Goal: Task Accomplishment & Management: Complete application form

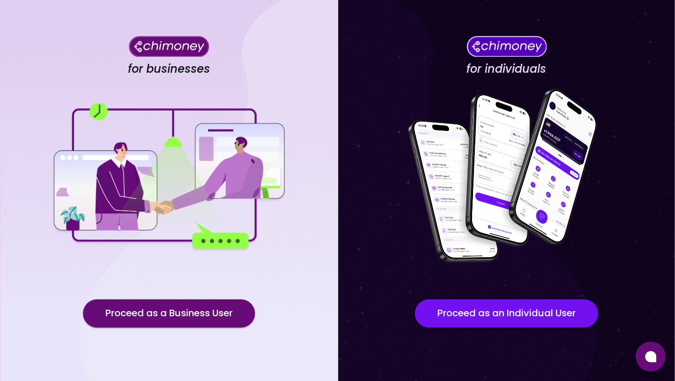
scroll to position [43, 0]
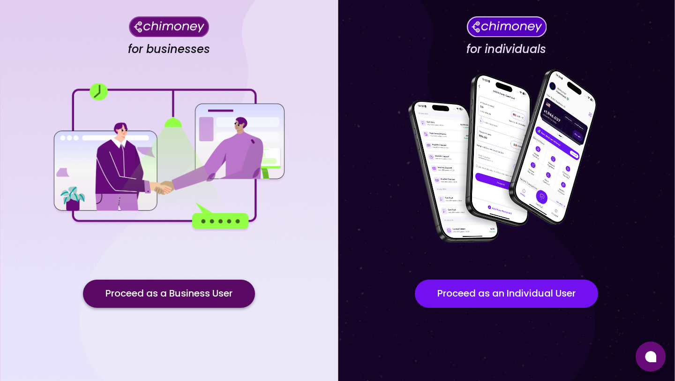
click at [159, 292] on button "Proceed as a Business User" at bounding box center [169, 293] width 172 height 28
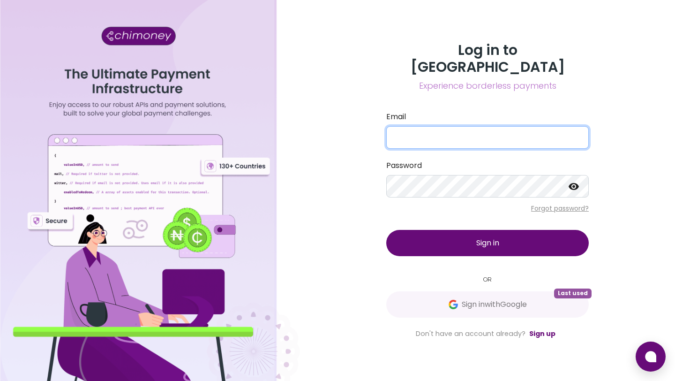
click at [443, 133] on input "Email" at bounding box center [487, 137] width 203 height 23
click at [337, 212] on div "Log in to Chimoney Experience borderless payments Email Password Forgot passwor…" at bounding box center [487, 190] width 375 height 381
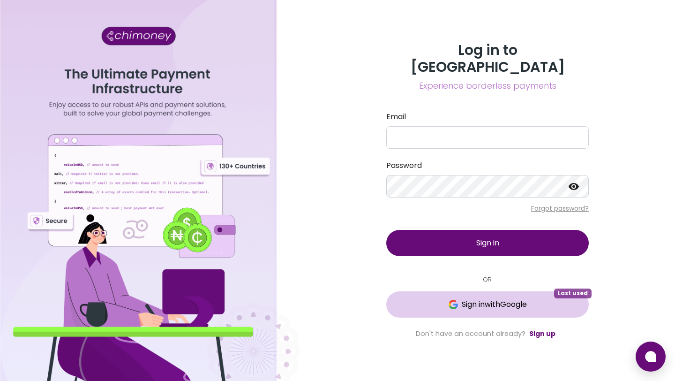
click at [471, 299] on span "Sign in with Google" at bounding box center [494, 304] width 65 height 11
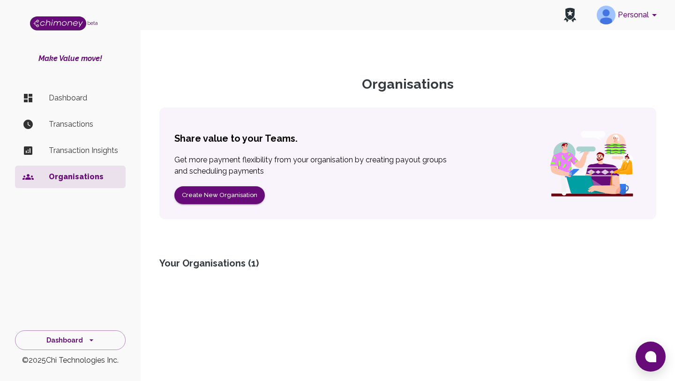
click at [649, 16] on icon "account of current user" at bounding box center [654, 14] width 11 height 11
click at [655, 14] on icon "account of current user" at bounding box center [654, 15] width 5 height 2
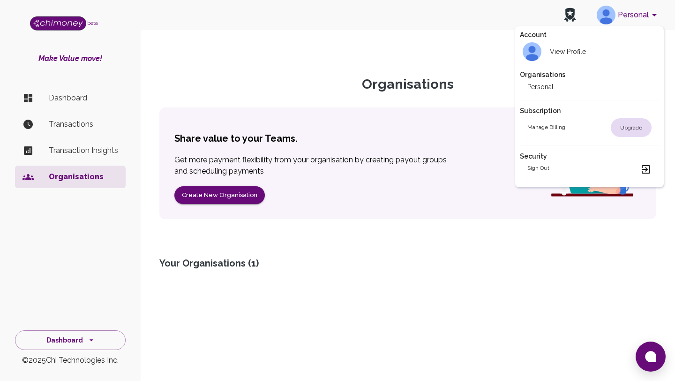
click at [566, 171] on div "Sign out" at bounding box center [589, 169] width 125 height 11
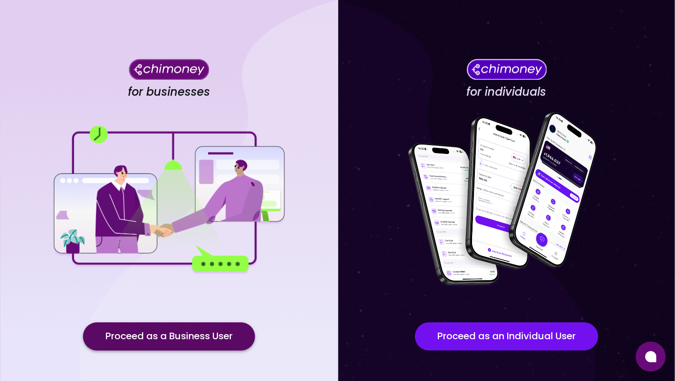
click at [187, 332] on button "Proceed as a Business User" at bounding box center [169, 336] width 172 height 28
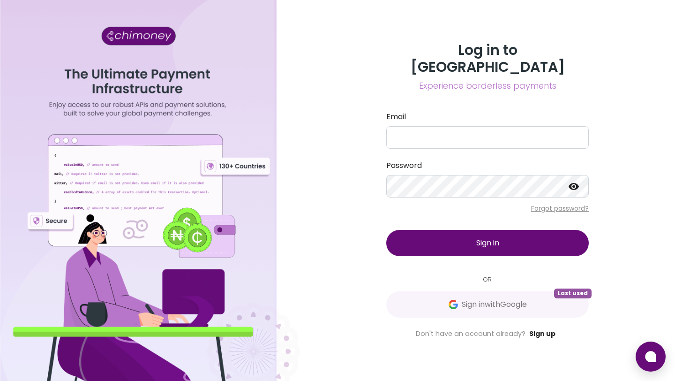
click at [537, 329] on link "Sign up" at bounding box center [542, 333] width 26 height 9
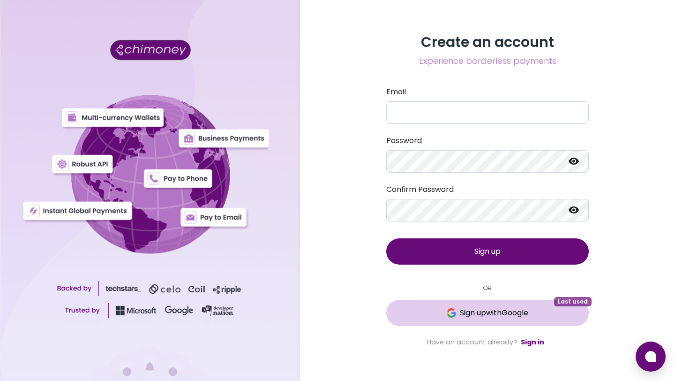
click at [473, 314] on span "Sign up with Google" at bounding box center [494, 312] width 68 height 11
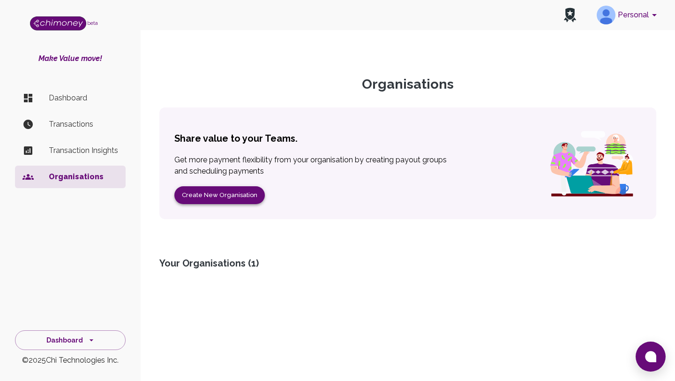
click at [229, 195] on button "Create New Organisation" at bounding box center [219, 195] width 90 height 18
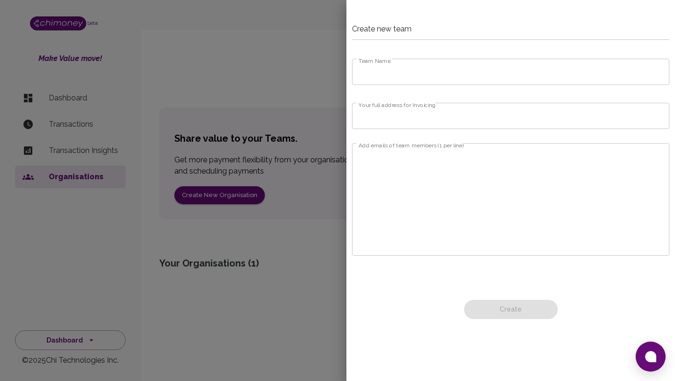
click at [383, 116] on div at bounding box center [337, 190] width 675 height 381
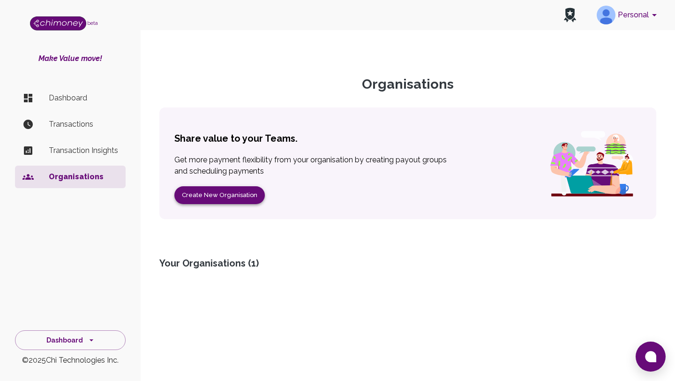
click at [221, 198] on button "Create New Organisation" at bounding box center [219, 195] width 90 height 18
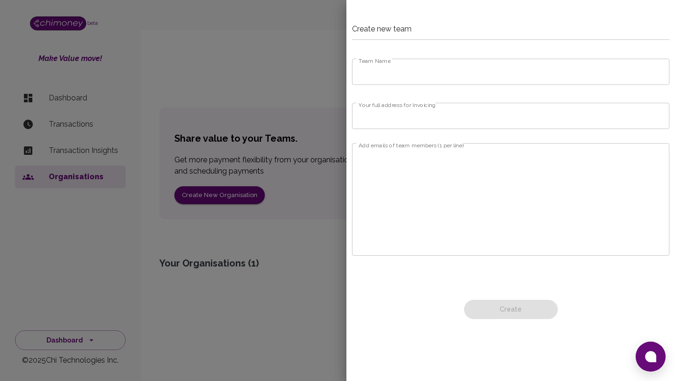
click at [315, 212] on div at bounding box center [337, 190] width 675 height 381
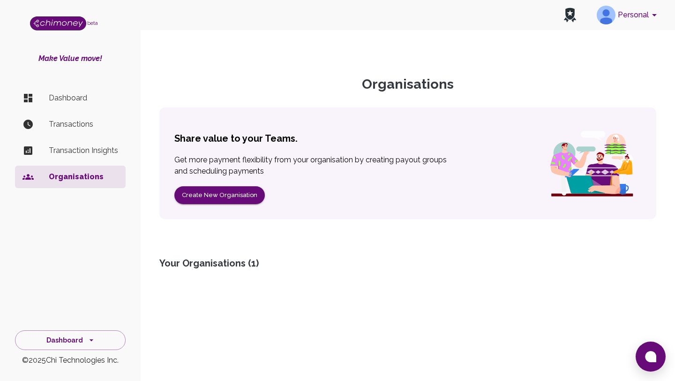
click at [633, 16] on button "Personal" at bounding box center [628, 15] width 71 height 24
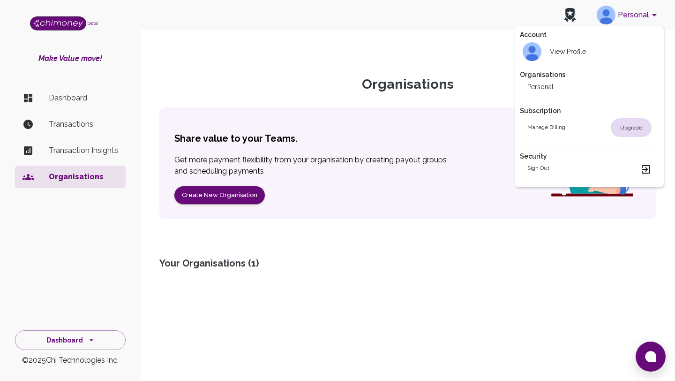
click at [632, 128] on div "Upgrade" at bounding box center [631, 127] width 41 height 19
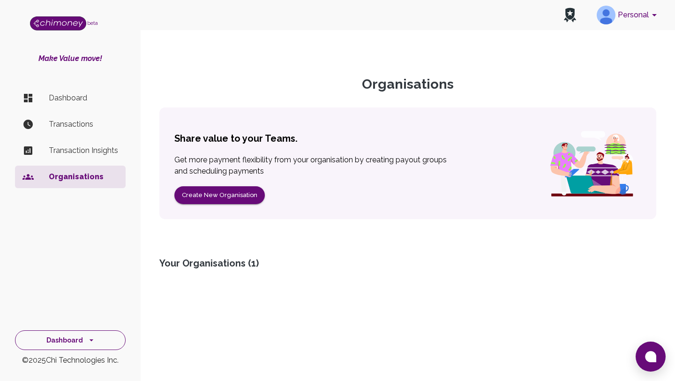
click at [93, 341] on icon "side nav" at bounding box center [91, 339] width 9 height 9
click at [80, 250] on li "Dashboard" at bounding box center [70, 251] width 110 height 23
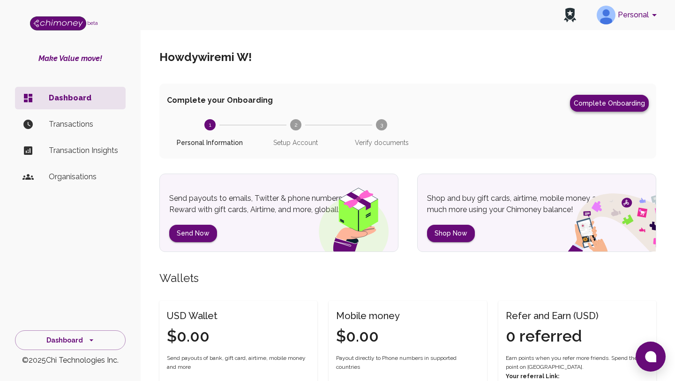
click at [615, 105] on button "Complete Onboarding" at bounding box center [609, 103] width 79 height 17
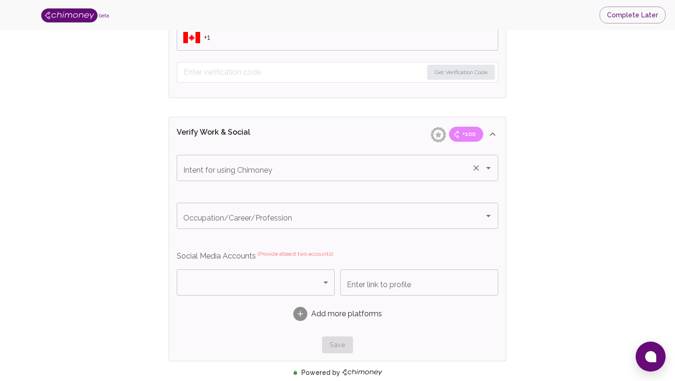
scroll to position [489, 0]
click at [347, 170] on input "Intent for using Chimoney" at bounding box center [324, 166] width 287 height 18
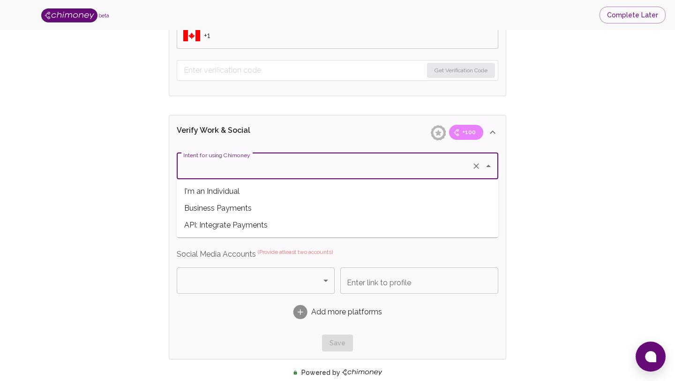
click at [370, 205] on span "Business Payments" at bounding box center [338, 208] width 322 height 17
type input "Business Payments"
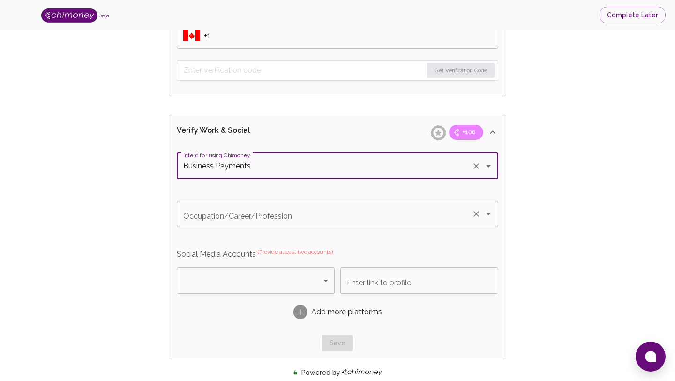
click at [492, 217] on icon "Open" at bounding box center [488, 213] width 11 height 11
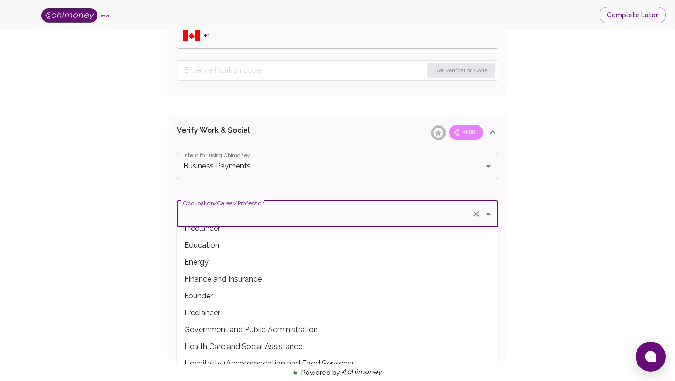
scroll to position [82, 0]
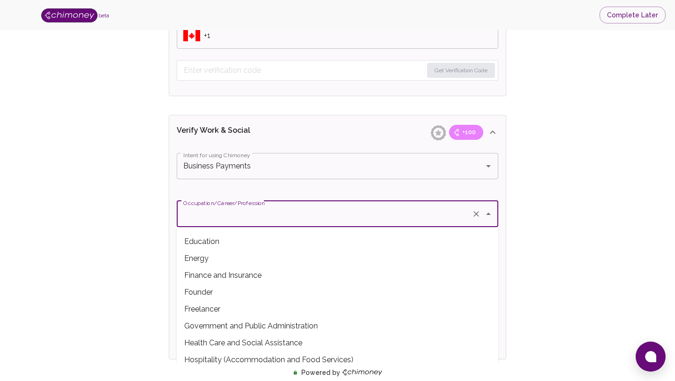
click at [433, 277] on span "Finance and Insurance" at bounding box center [338, 275] width 322 height 17
type input "Finance and Insurance"
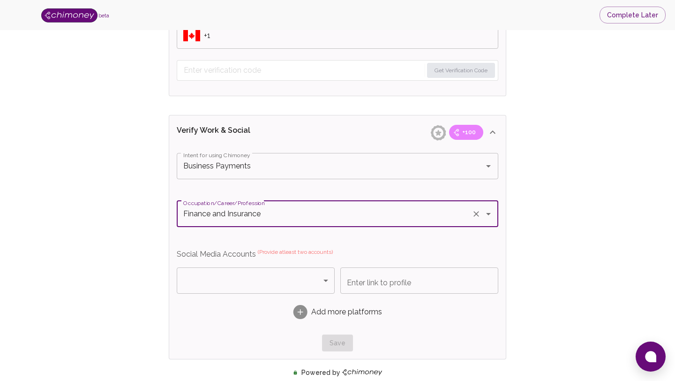
click at [322, 281] on body "beta Complete Later Verify ID and Earn Complete verification steps to earn Rewa…" at bounding box center [337, 86] width 675 height 1151
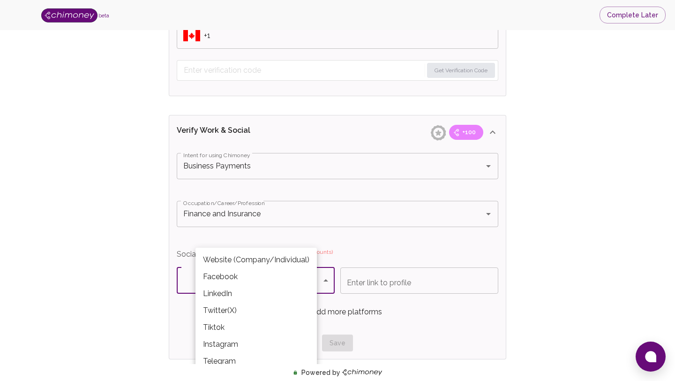
click at [274, 292] on li "LinkedIn" at bounding box center [255, 293] width 121 height 17
type input "LinkedIn"
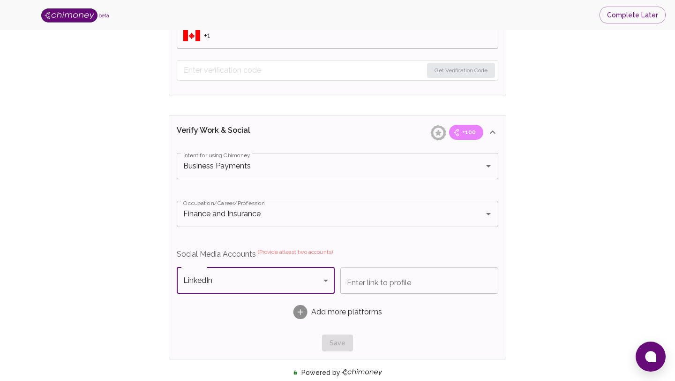
click at [392, 285] on input "Enter link to profile" at bounding box center [419, 280] width 158 height 26
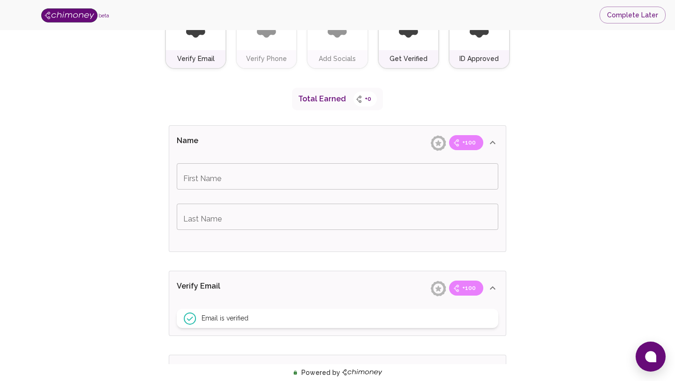
scroll to position [0, 0]
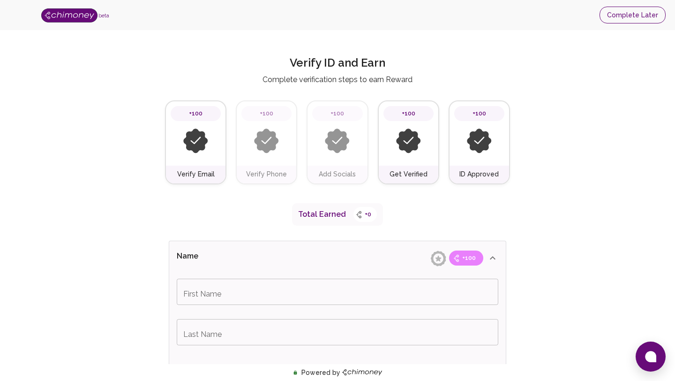
click at [617, 13] on button "Complete Later" at bounding box center [633, 15] width 66 height 17
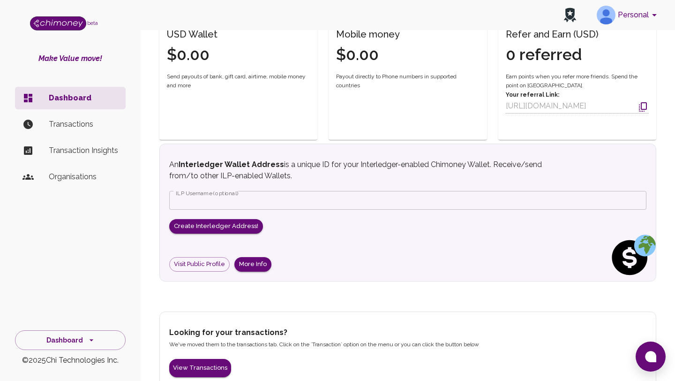
scroll to position [283, 0]
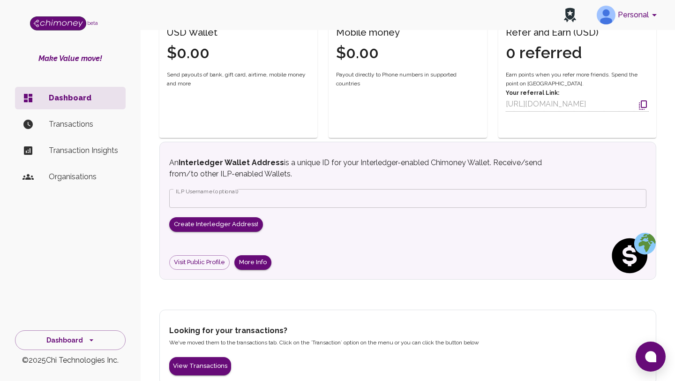
click at [303, 224] on div "An Interledger Wallet Address is a unique ID for your Interledger-enabled Chimo…" at bounding box center [407, 213] width 477 height 113
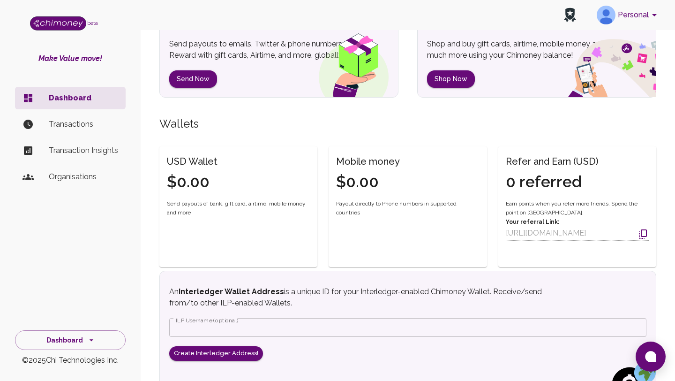
scroll to position [148, 0]
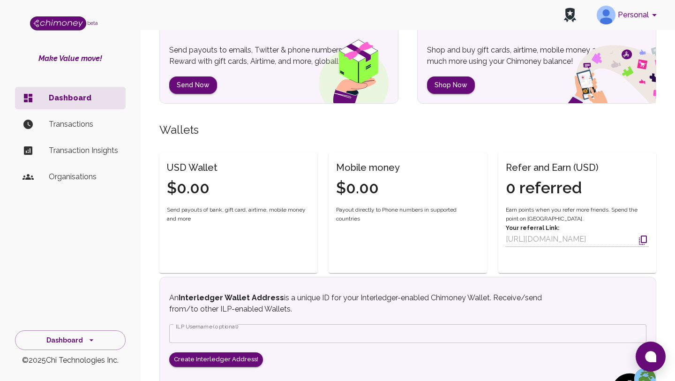
click at [77, 123] on p "Transactions" at bounding box center [83, 124] width 69 height 11
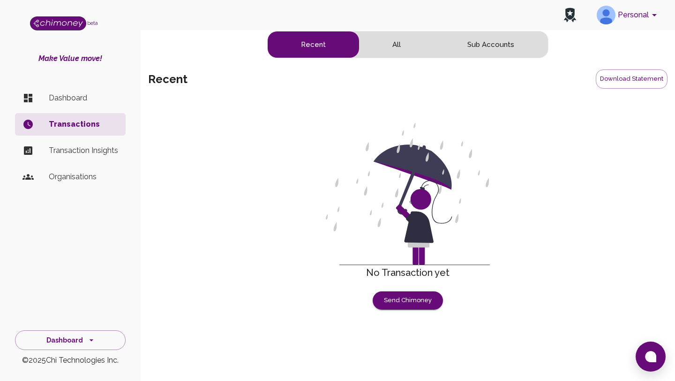
click at [65, 178] on p "Organisations" at bounding box center [83, 176] width 69 height 11
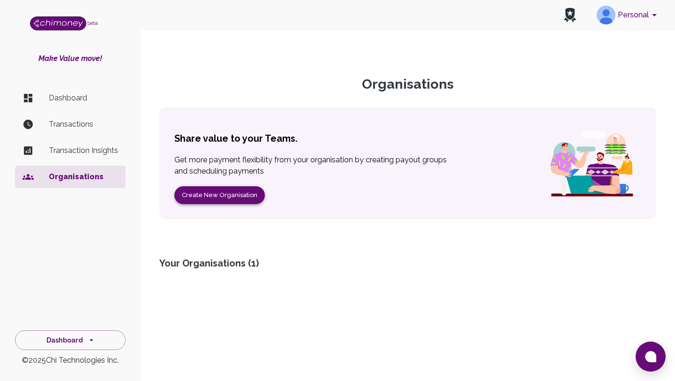
click at [212, 197] on button "Create New Organisation" at bounding box center [219, 195] width 90 height 18
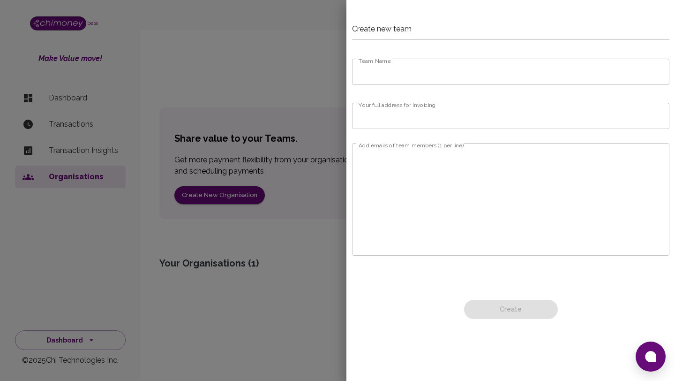
click at [443, 27] on h6 "Create new team" at bounding box center [510, 31] width 317 height 17
click at [439, 36] on h6 "Create new team" at bounding box center [510, 31] width 317 height 17
click at [428, 70] on input "Team Name" at bounding box center [510, 72] width 317 height 26
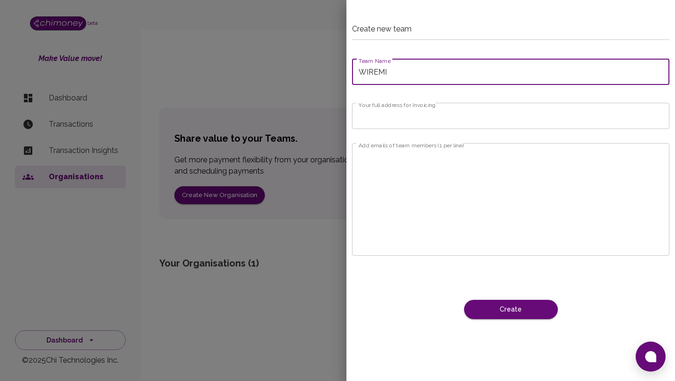
type input "WIREMI"
click at [432, 117] on input "Your full address for Invoicing" at bounding box center [510, 116] width 317 height 26
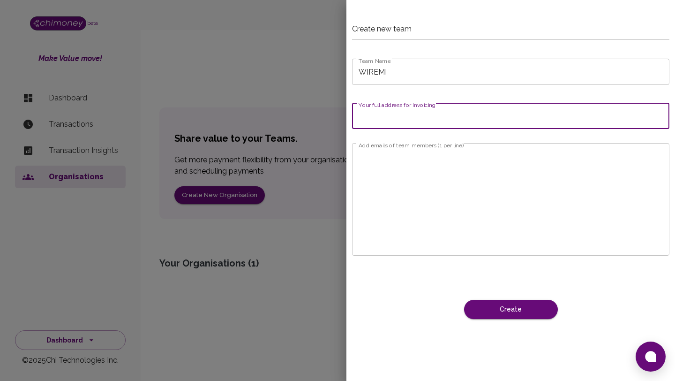
type input "2000 BARRINGTON ST, SUITE 1300"
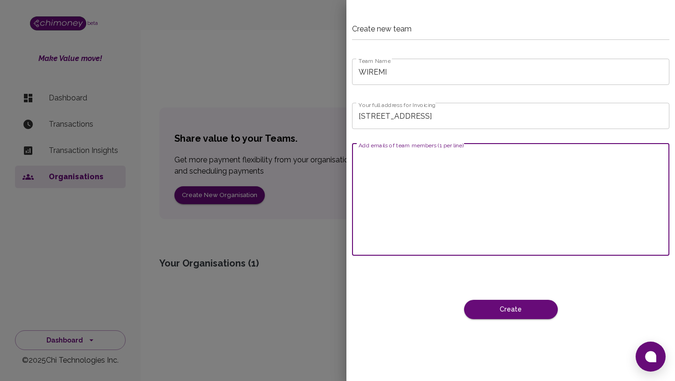
click at [436, 165] on textarea "Add emails of team members (1 per line)" at bounding box center [511, 199] width 304 height 97
type textarea "M"
type textarea "m"
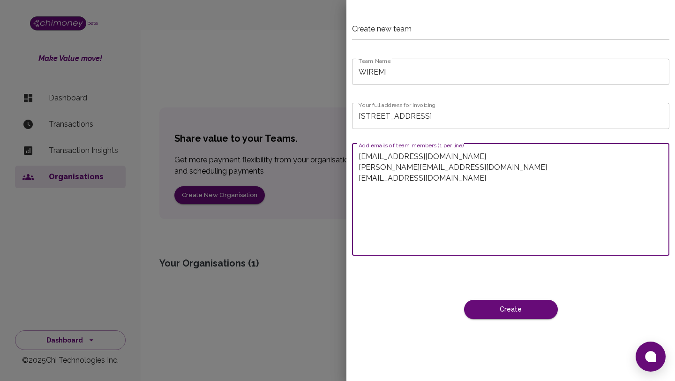
click at [511, 196] on textarea "admin@wiremi.ca mikeobi@wiremi.ca wireminow@gmail.com" at bounding box center [511, 199] width 304 height 97
type textarea "admin@wiremi.ca mikeobi@wiremi.ca wireminow@gmail.com"
click at [533, 311] on button "Create" at bounding box center [511, 309] width 94 height 19
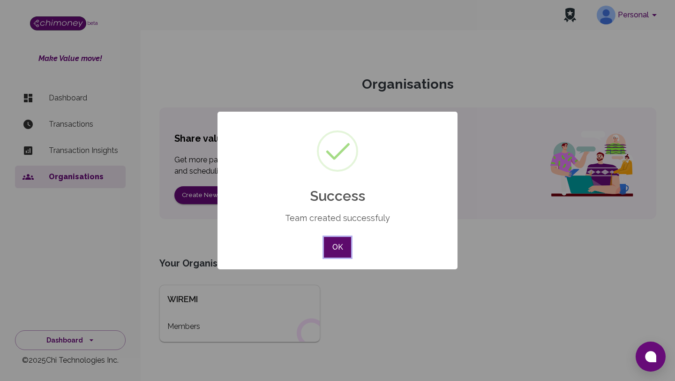
click at [338, 247] on button "OK" at bounding box center [337, 247] width 27 height 21
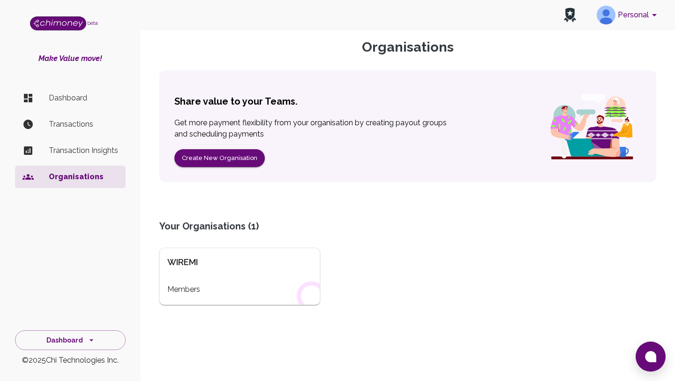
scroll to position [51, 0]
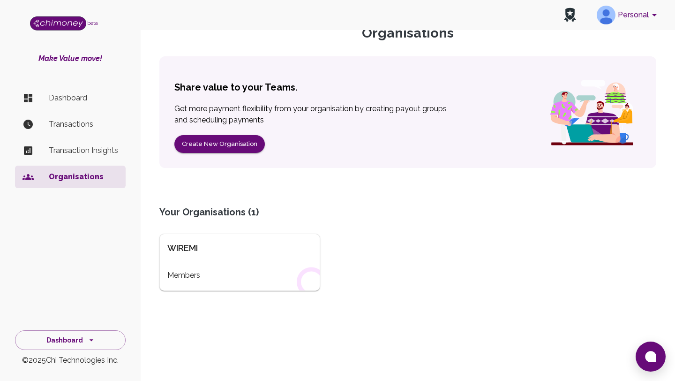
click at [269, 255] on div "WIREMI Members" at bounding box center [239, 261] width 161 height 57
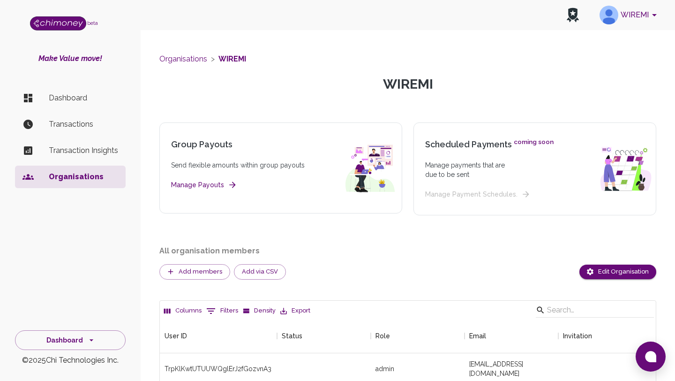
click at [223, 185] on button "Manage Payouts" at bounding box center [203, 185] width 64 height 12
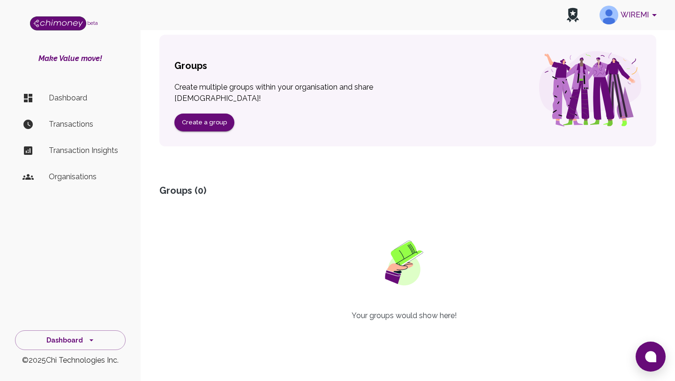
scroll to position [130, 0]
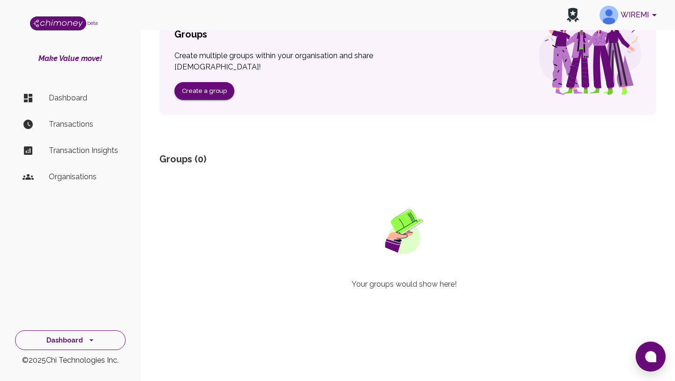
click at [98, 338] on button "Dashboard" at bounding box center [70, 340] width 111 height 20
click at [100, 252] on li "Dashboard" at bounding box center [70, 251] width 110 height 23
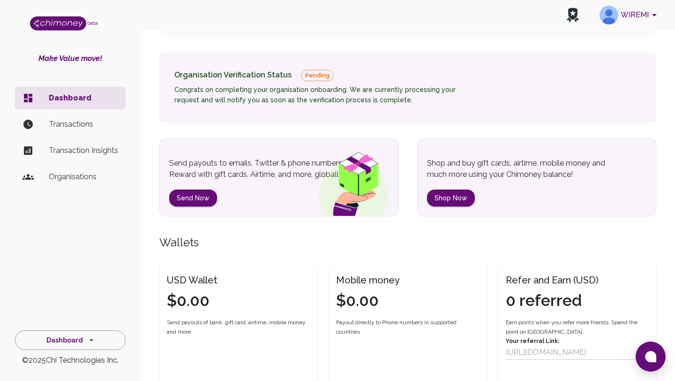
scroll to position [111, 0]
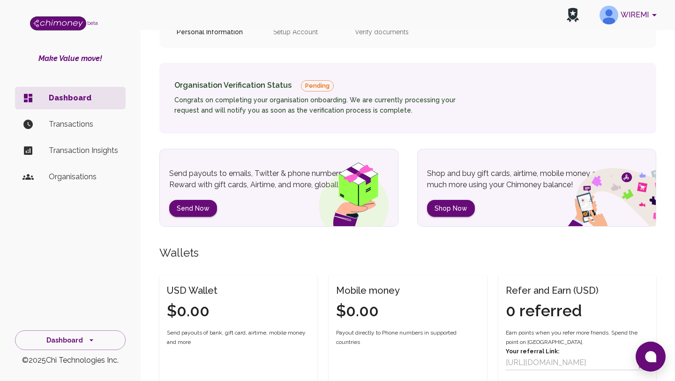
click at [94, 155] on p "Transaction Insights" at bounding box center [83, 150] width 69 height 11
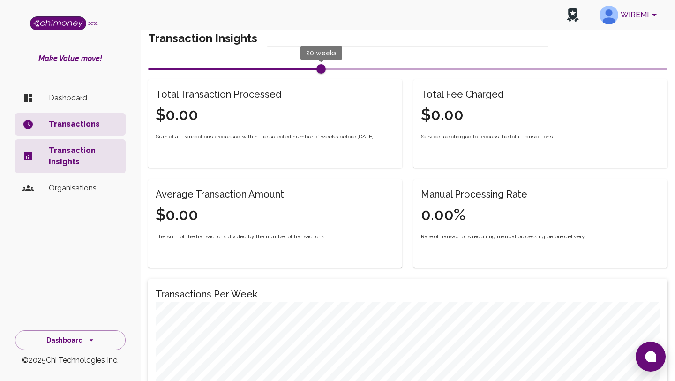
click at [653, 16] on icon "account of current user" at bounding box center [654, 14] width 11 height 11
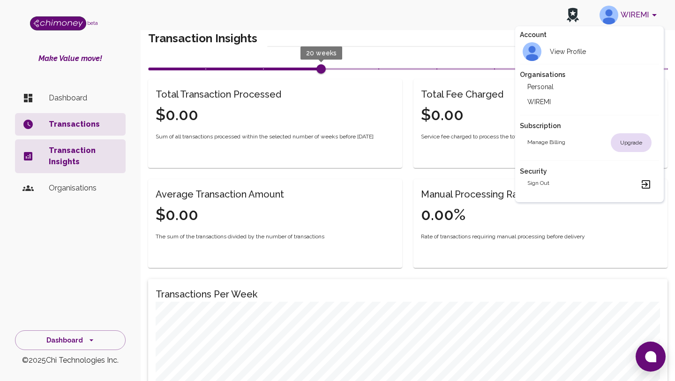
click at [365, 243] on div at bounding box center [337, 190] width 675 height 381
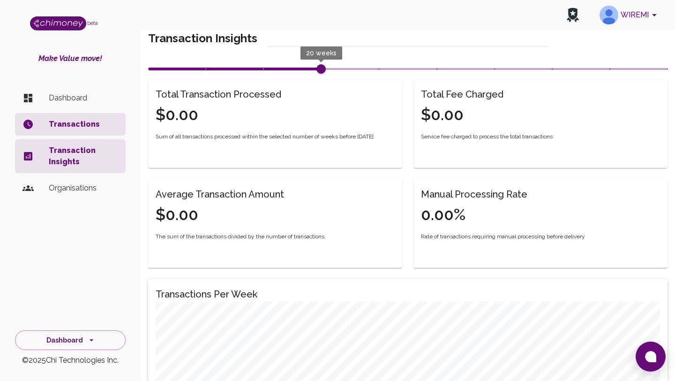
click at [91, 183] on p "Organisations" at bounding box center [83, 187] width 69 height 11
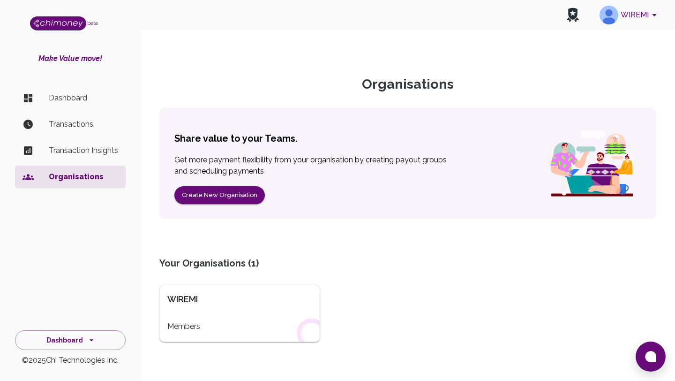
click at [88, 152] on p "Transaction Insights" at bounding box center [83, 150] width 69 height 11
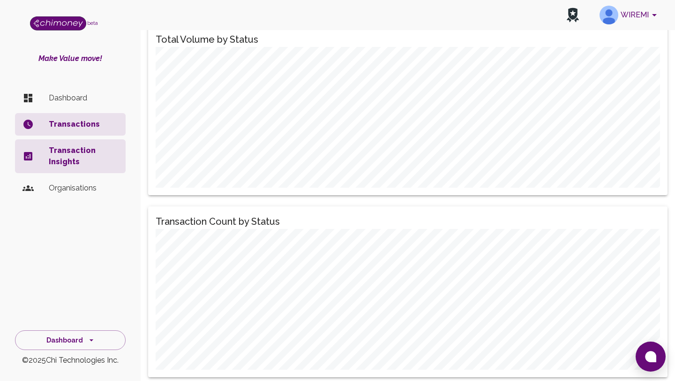
scroll to position [1167, 0]
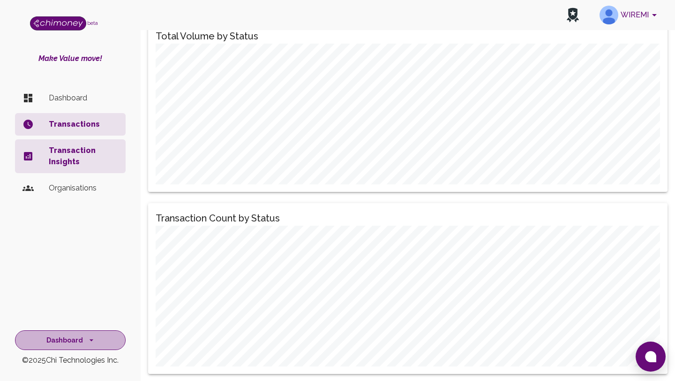
click at [89, 341] on icon "side nav" at bounding box center [91, 339] width 9 height 9
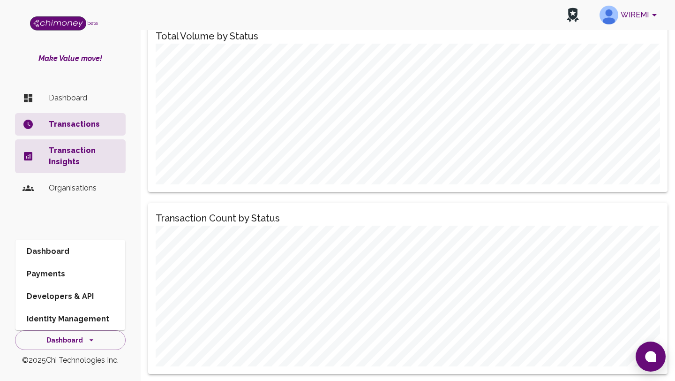
click at [143, 288] on div "Transaction Count by Status" at bounding box center [402, 283] width 531 height 182
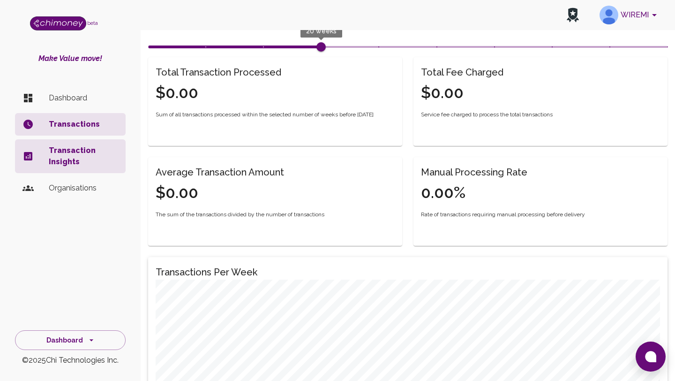
scroll to position [0, 0]
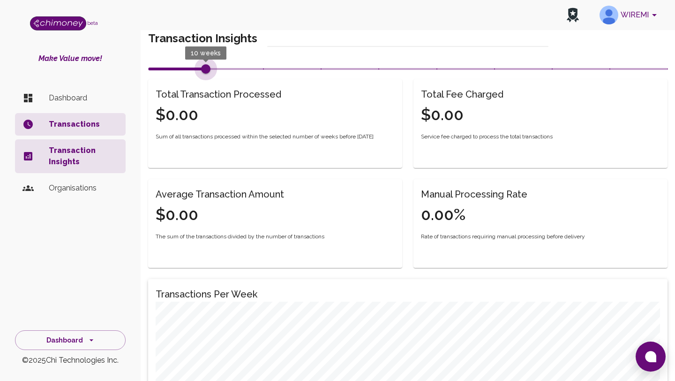
type input "15"
drag, startPoint x: 321, startPoint y: 66, endPoint x: 262, endPoint y: 69, distance: 59.7
click at [262, 69] on span "15 weeks" at bounding box center [263, 68] width 9 height 9
click at [68, 101] on p "Dashboard" at bounding box center [83, 97] width 69 height 11
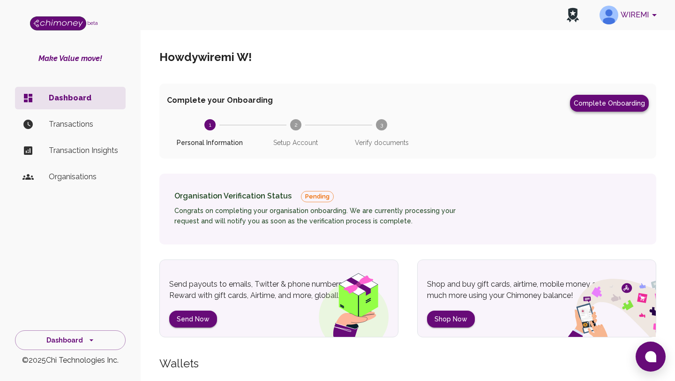
click at [592, 102] on button "Complete Onboarding" at bounding box center [609, 103] width 79 height 17
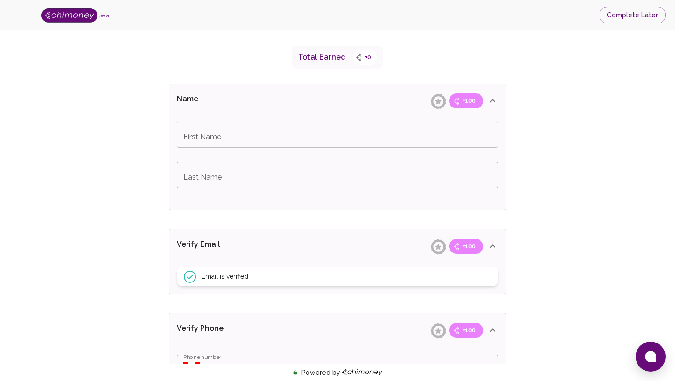
scroll to position [124, 0]
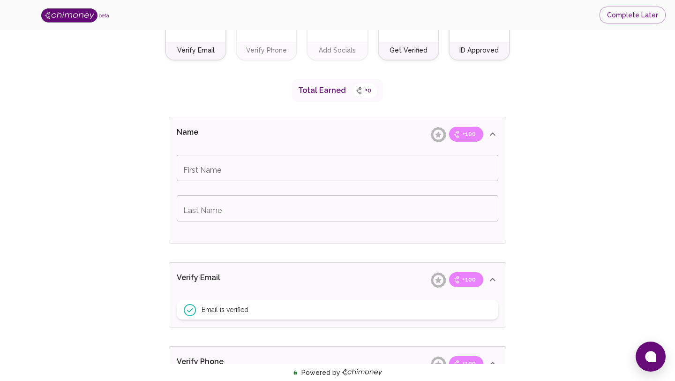
click at [268, 168] on input "First Name" at bounding box center [338, 168] width 322 height 26
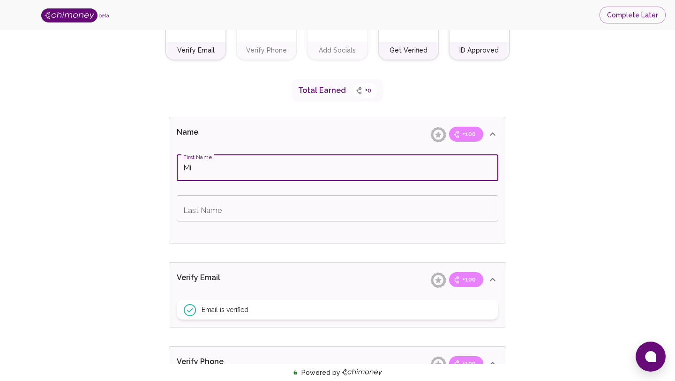
type input "M"
type input "I"
drag, startPoint x: 197, startPoint y: 165, endPoint x: 261, endPoint y: 170, distance: 64.0
click at [261, 170] on input "Obi [PERSON_NAME]" at bounding box center [338, 168] width 322 height 26
type input "Obi [PERSON_NAME]"
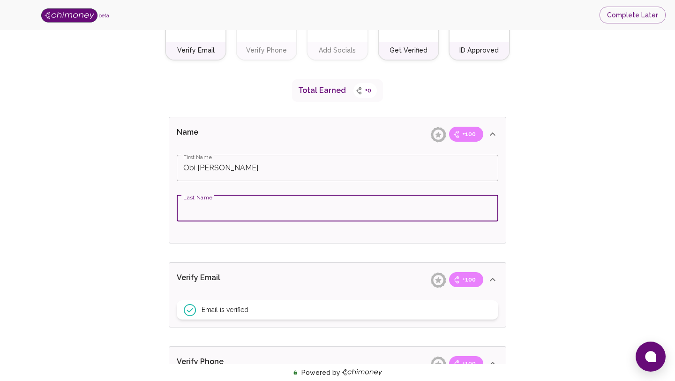
click at [238, 209] on input "Last Name" at bounding box center [338, 208] width 322 height 26
paste input "[PERSON_NAME]"
type input "[PERSON_NAME]"
drag, startPoint x: 230, startPoint y: 209, endPoint x: 176, endPoint y: 206, distance: 54.0
click at [176, 206] on div "First Name [PERSON_NAME] First Name Last Name [PERSON_NAME] Last Name" at bounding box center [337, 197] width 337 height 92
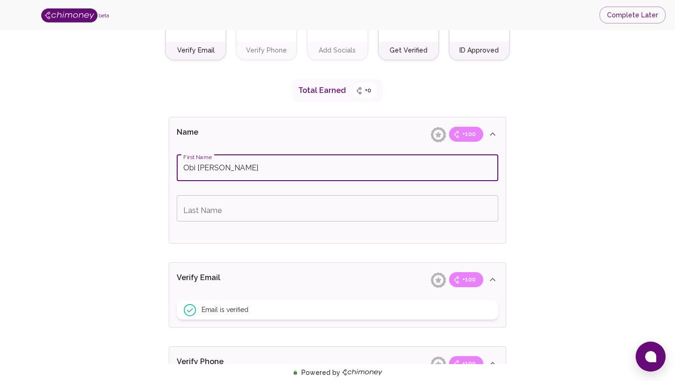
drag, startPoint x: 198, startPoint y: 166, endPoint x: 157, endPoint y: 168, distance: 41.3
type input "[PERSON_NAME]"
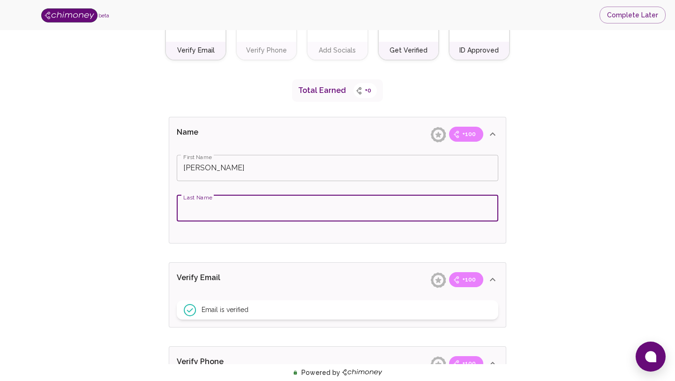
click at [185, 211] on input "Last Name" at bounding box center [338, 208] width 322 height 26
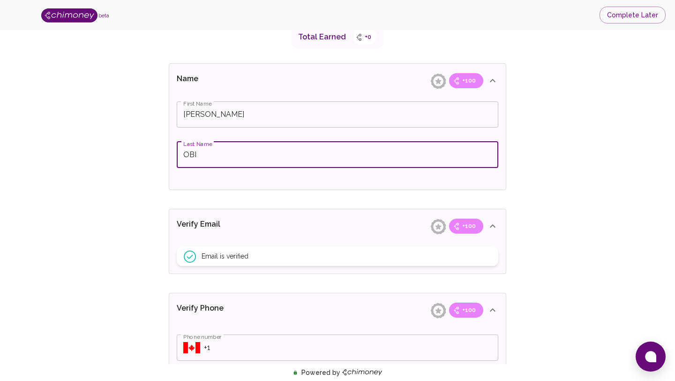
scroll to position [178, 0]
type input "OBI"
click at [270, 185] on div "First Name [PERSON_NAME] First Name Last Name [PERSON_NAME] Last Name" at bounding box center [337, 143] width 337 height 92
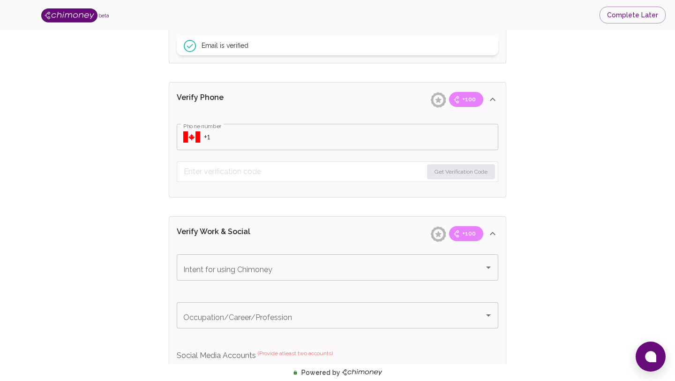
scroll to position [396, 0]
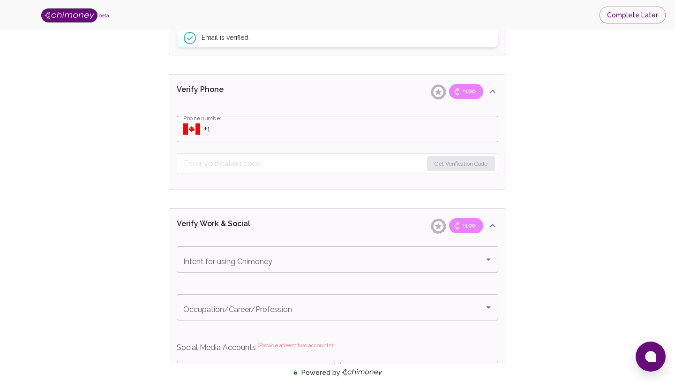
click at [187, 125] on icon "Select country" at bounding box center [191, 128] width 17 height 11
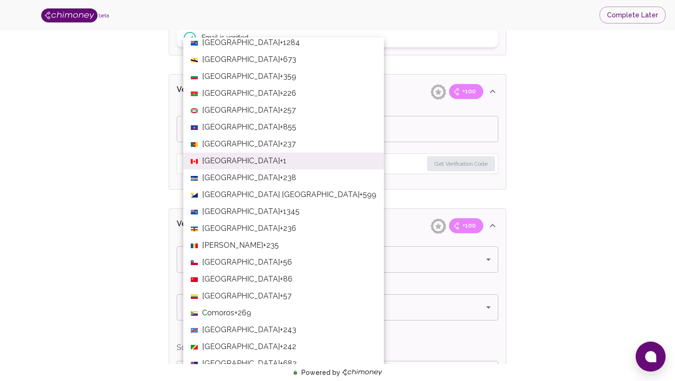
scroll to position [489, 0]
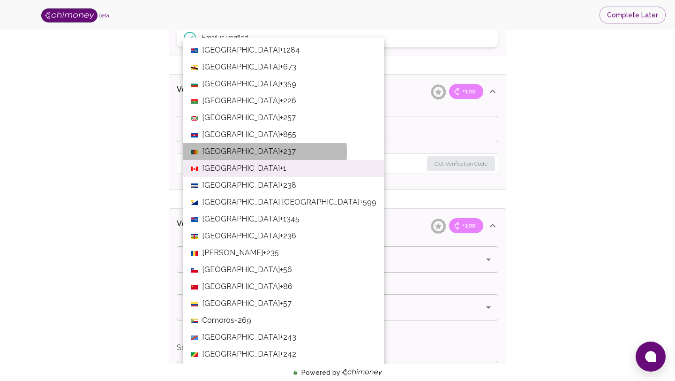
click at [227, 152] on span "[GEOGRAPHIC_DATA]" at bounding box center [241, 151] width 78 height 11
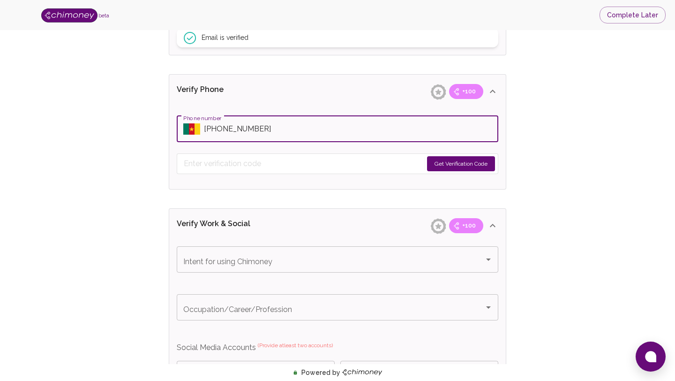
type input "[PHONE_NUMBER]"
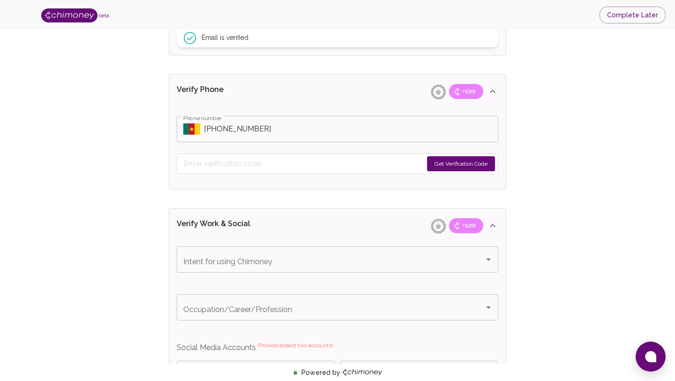
click at [467, 167] on button "Get Verification Code" at bounding box center [461, 163] width 68 height 15
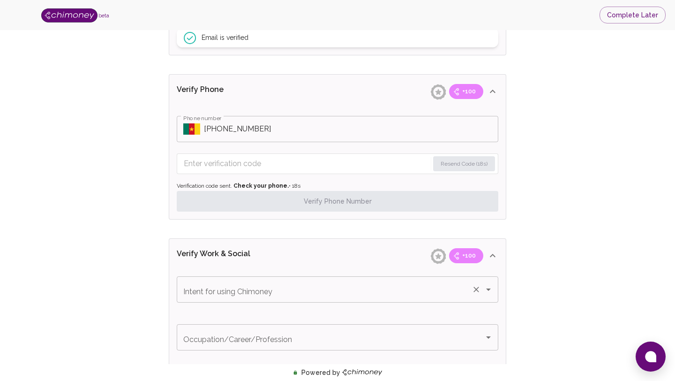
click at [490, 289] on icon "Open" at bounding box center [488, 289] width 11 height 11
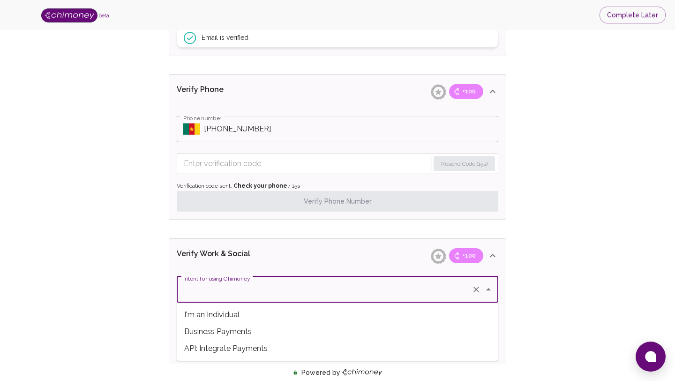
click at [518, 211] on div "Verify ID and Earn Complete verification steps to earn Reward +100 Verify Email…" at bounding box center [338, 202] width 368 height 1084
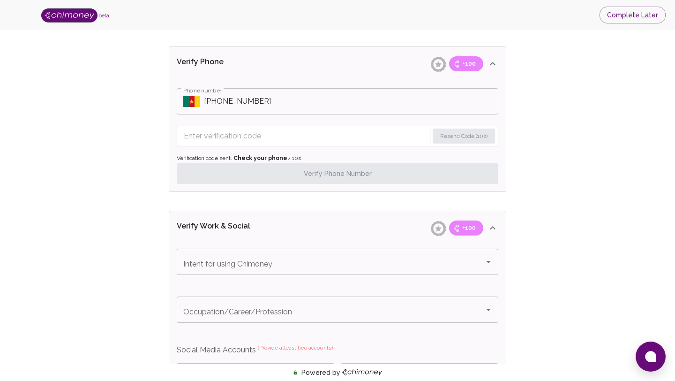
scroll to position [426, 0]
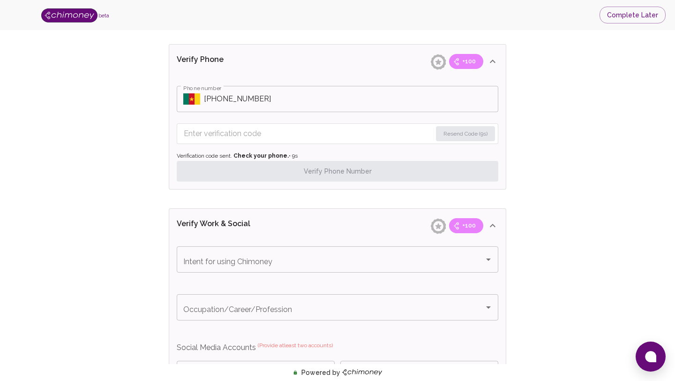
click at [339, 137] on input "Enter verification code" at bounding box center [308, 133] width 248 height 15
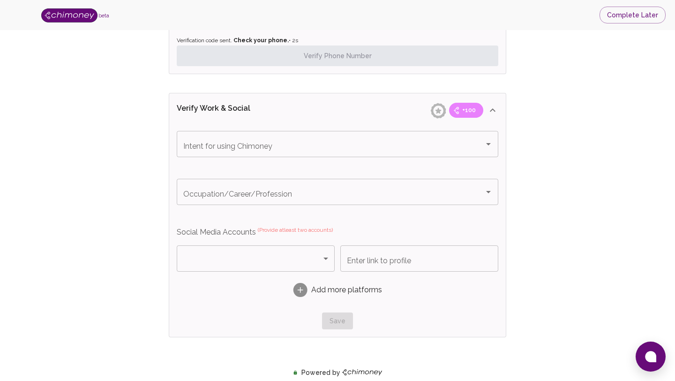
scroll to position [540, 0]
click at [329, 196] on input "Occupation/Career/Profession" at bounding box center [324, 192] width 287 height 18
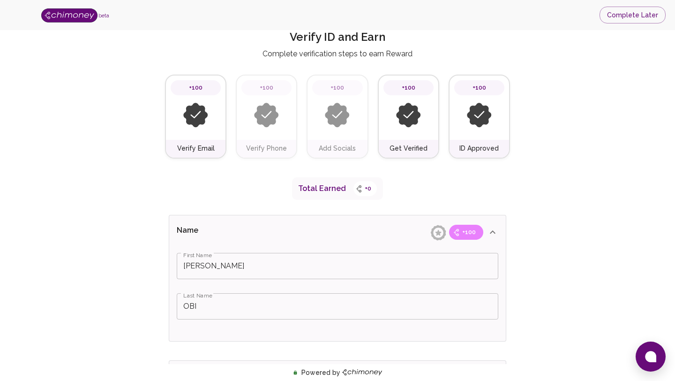
scroll to position [0, 0]
